Goal: Task Accomplishment & Management: Manage account settings

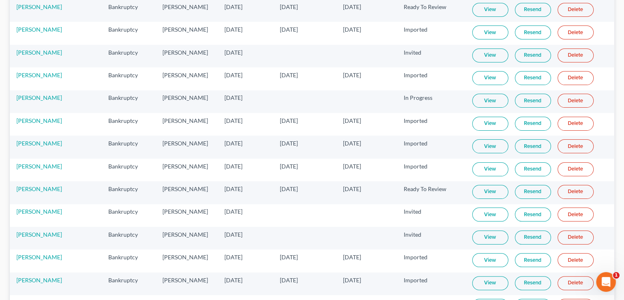
scroll to position [82, 0]
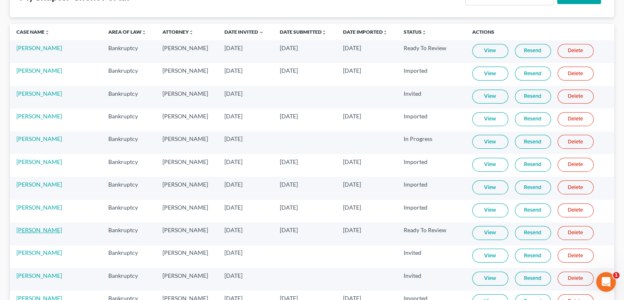
click at [43, 227] on link "[PERSON_NAME]" at bounding box center [39, 229] width 46 height 7
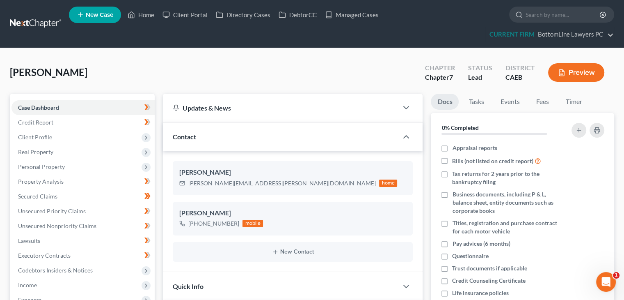
scroll to position [391, 0]
click at [52, 138] on span "Client Profile" at bounding box center [82, 137] width 143 height 15
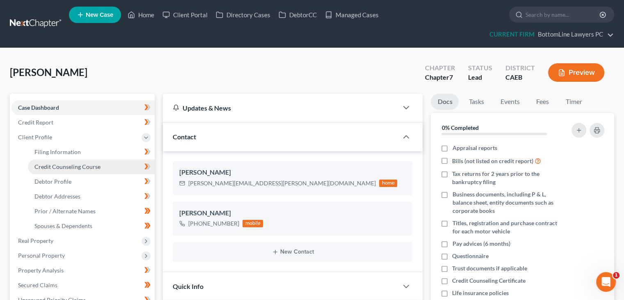
click at [53, 167] on span "Credit Counseling Course" at bounding box center [67, 166] width 66 height 7
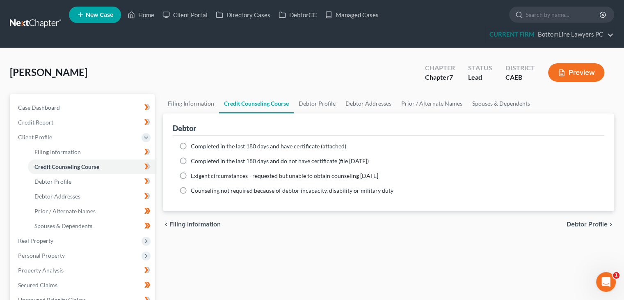
click at [243, 146] on span "Completed in the last 180 days and have certificate (attached)" at bounding box center [269, 145] width 156 height 7
click at [199, 146] on input "Completed in the last 180 days and have certificate (attached)" at bounding box center [196, 144] width 5 height 5
radio input "true"
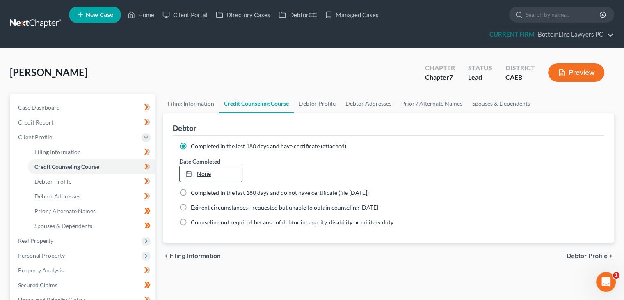
click at [213, 172] on link "None" at bounding box center [211, 174] width 62 height 16
click at [467, 166] on div "Date Completed [DATE] close Date [DATE] Time 12:00 AM chevron_left [DATE] chevr…" at bounding box center [388, 169] width 427 height 25
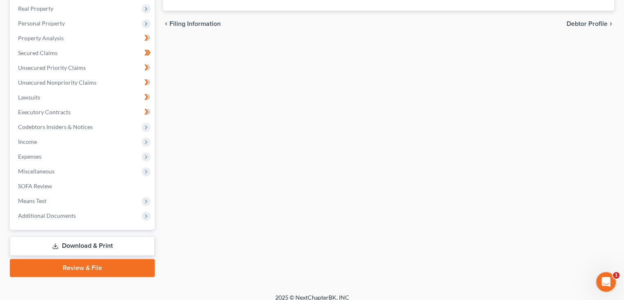
scroll to position [239, 0]
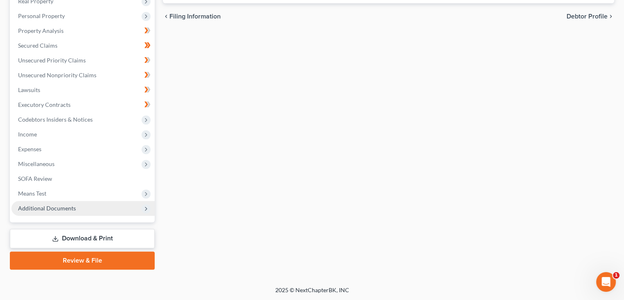
click at [73, 206] on span "Additional Documents" at bounding box center [47, 207] width 58 height 7
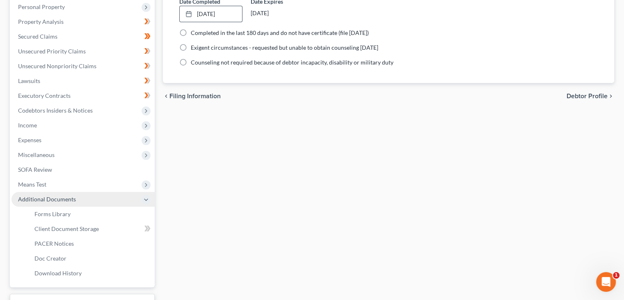
scroll to position [151, 0]
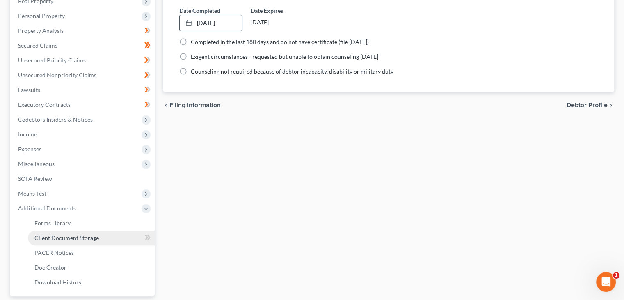
click at [78, 238] on span "Client Document Storage" at bounding box center [66, 237] width 64 height 7
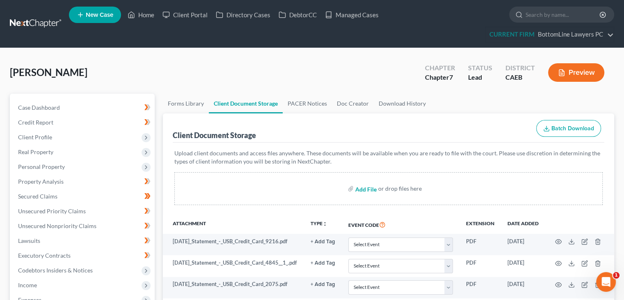
click at [363, 190] on input "file" at bounding box center [365, 188] width 20 height 15
type input "C:\fakepath\CC Course.pdf"
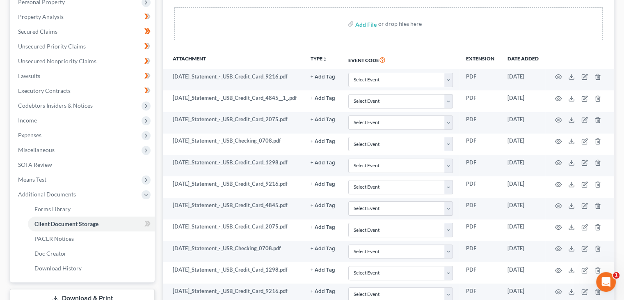
scroll to position [41, 0]
